Goal: Communication & Community: Answer question/provide support

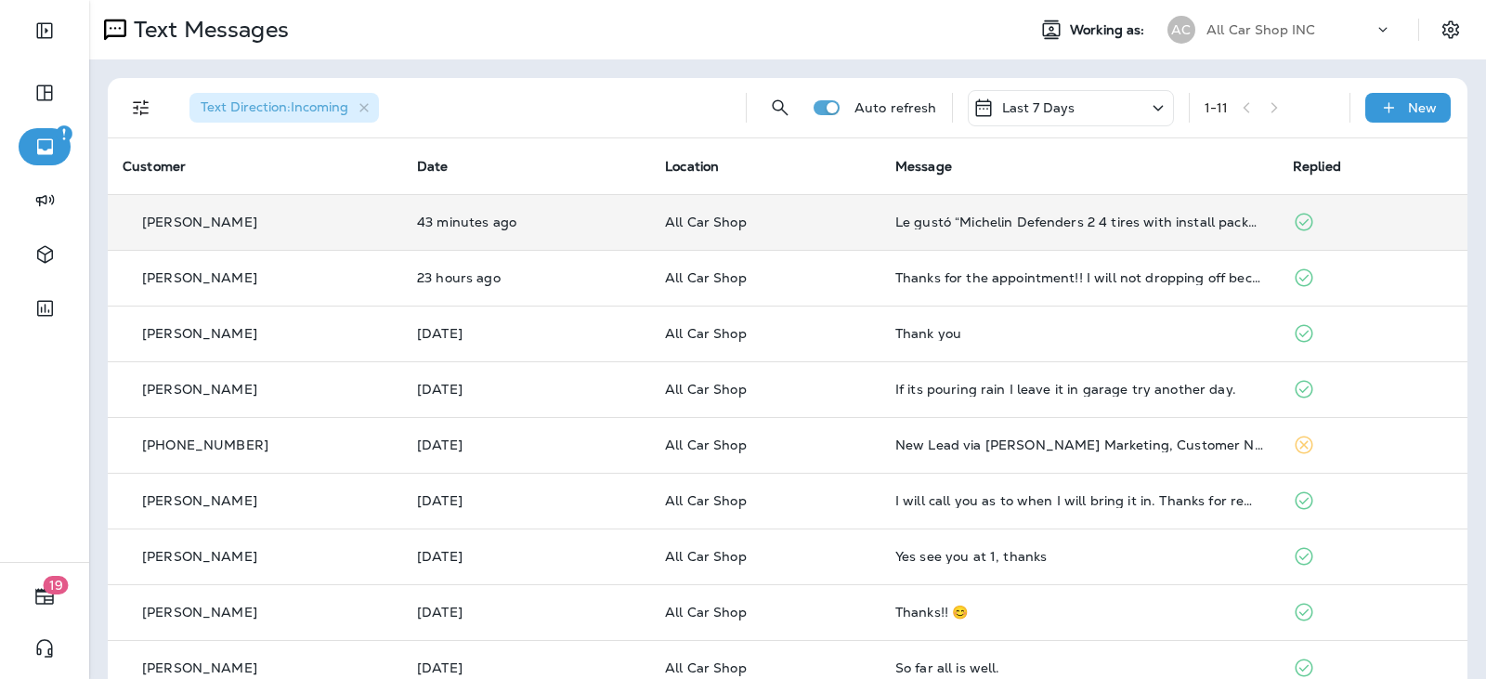
click at [805, 216] on p "All Car Shop" at bounding box center [765, 222] width 201 height 15
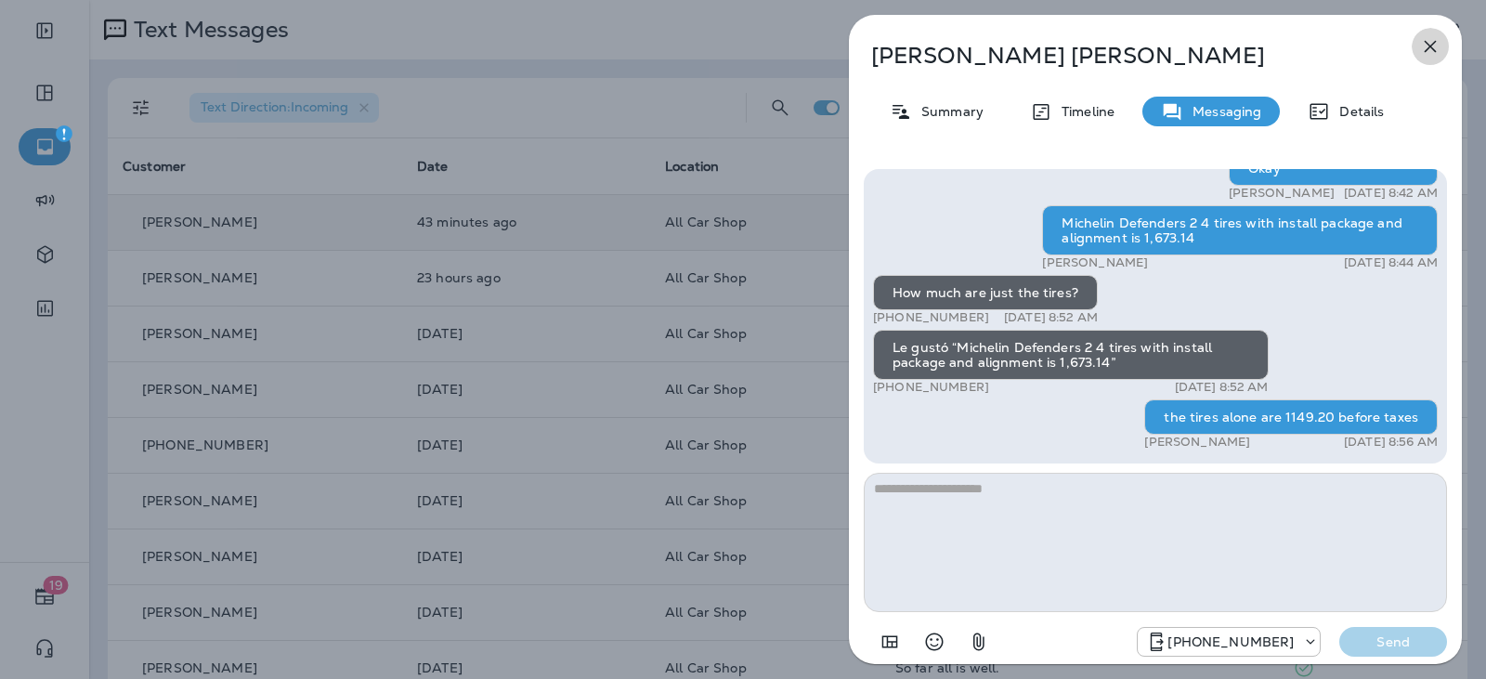
click at [1443, 42] on button "button" at bounding box center [1430, 46] width 37 height 37
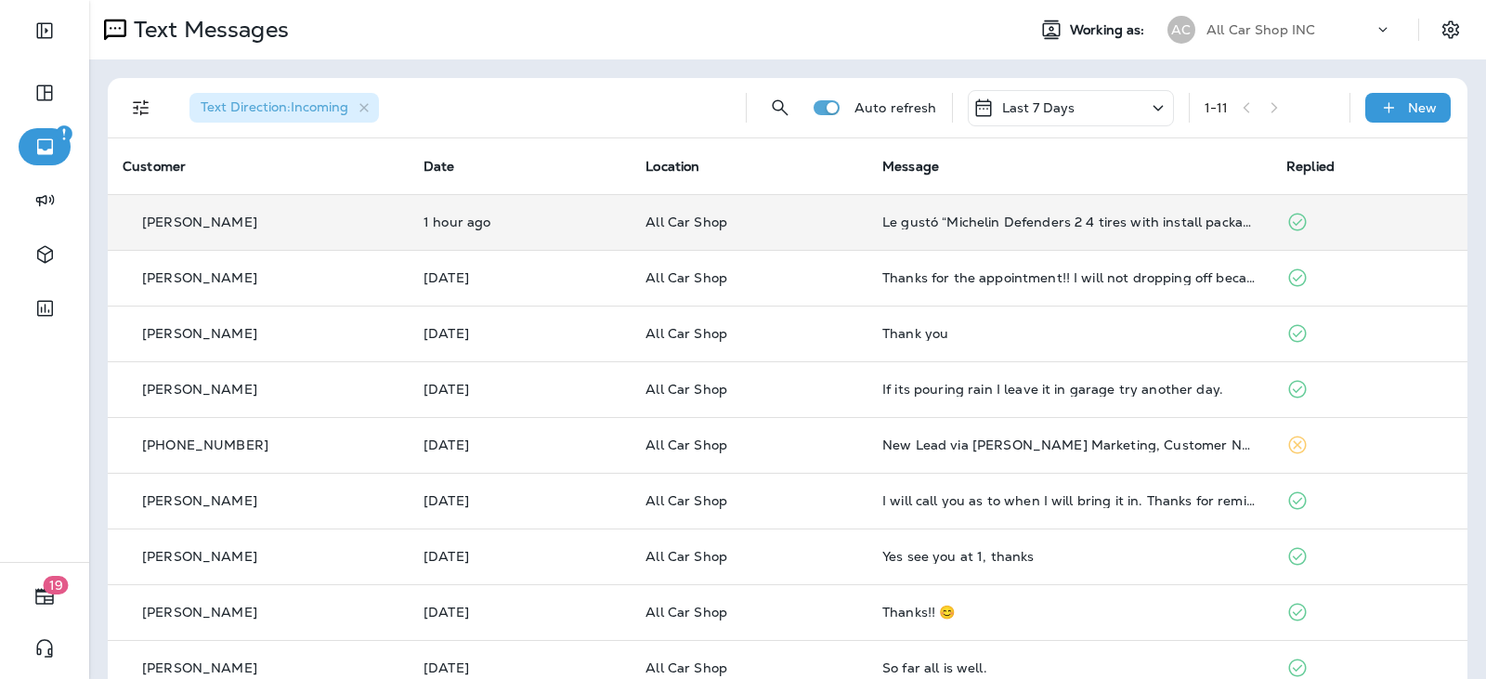
click at [771, 215] on p "All Car Shop" at bounding box center [749, 222] width 207 height 15
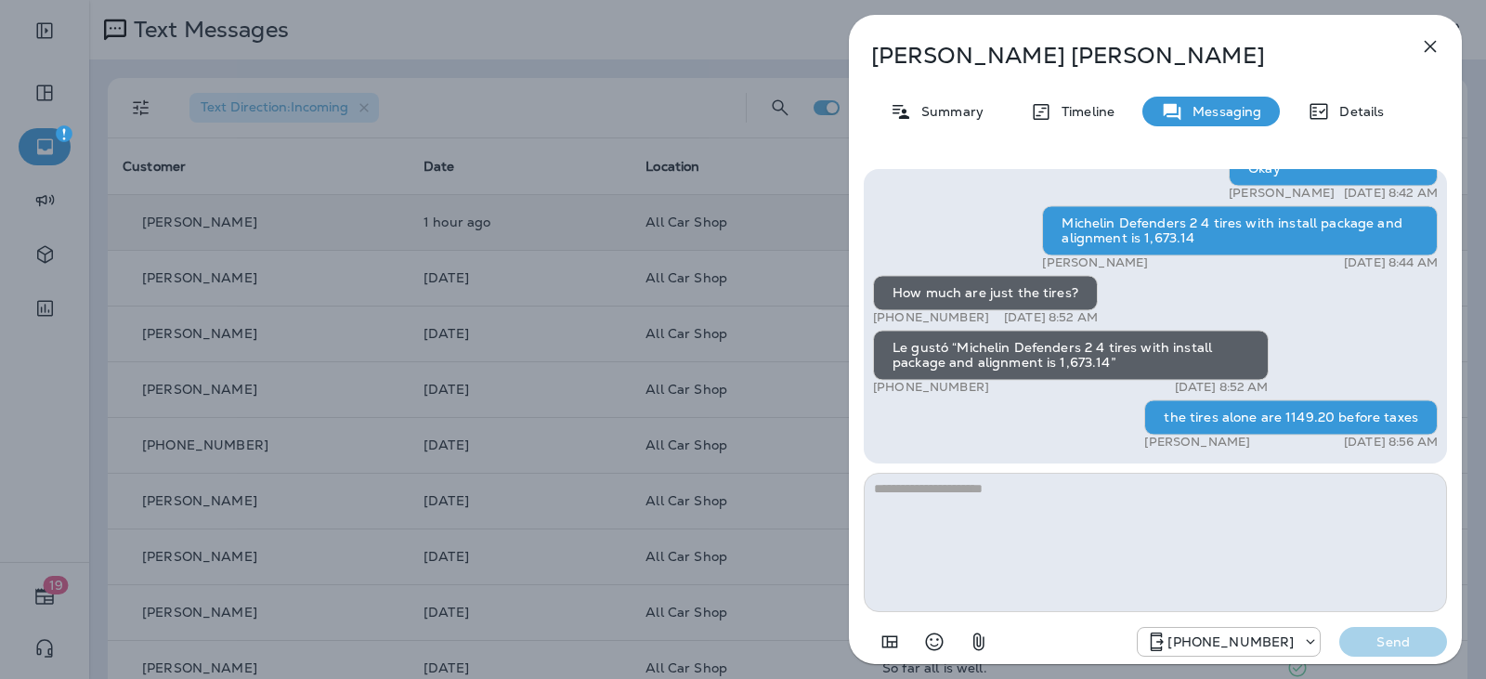
click at [1003, 510] on textarea at bounding box center [1155, 542] width 583 height 139
type textarea "**********"
drag, startPoint x: 1393, startPoint y: 639, endPoint x: 1366, endPoint y: 628, distance: 29.2
click at [1392, 638] on p "Send" at bounding box center [1393, 641] width 78 height 17
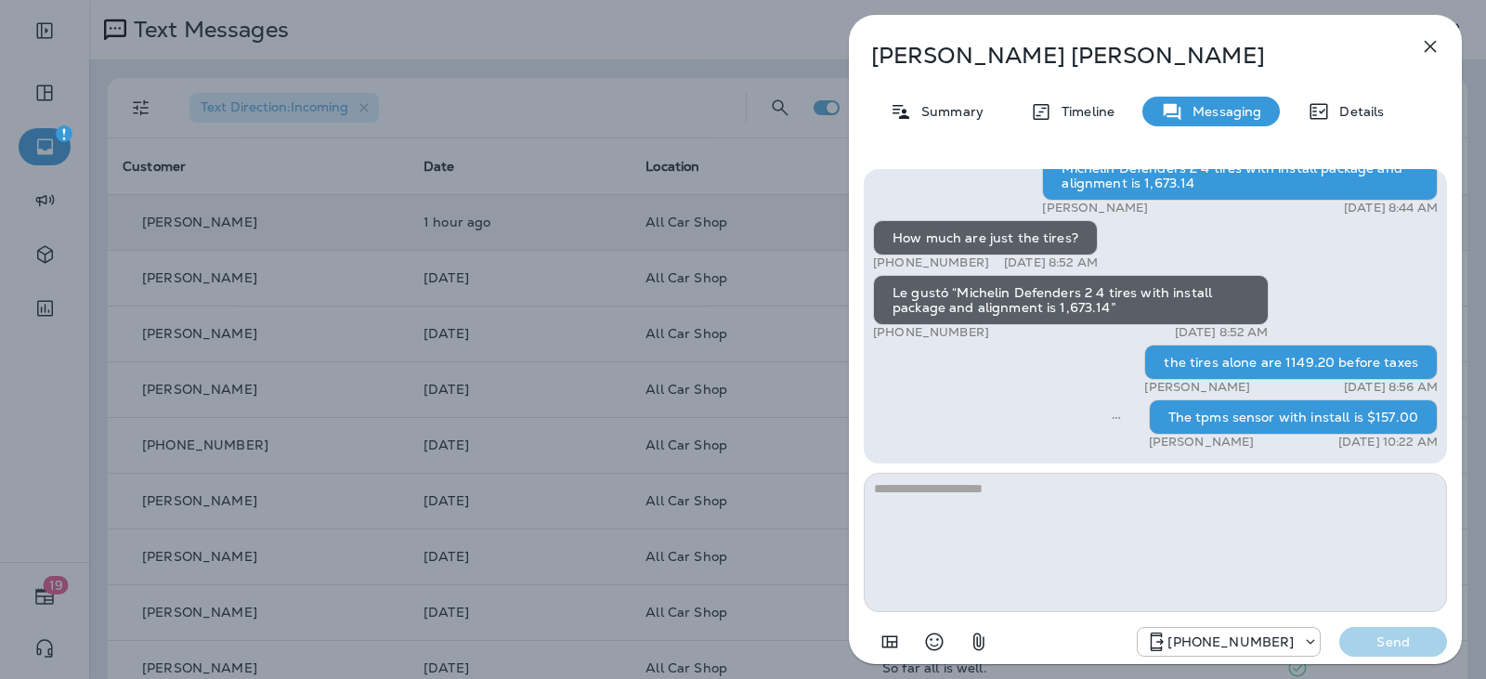
click at [1436, 49] on icon "button" at bounding box center [1430, 46] width 22 height 22
